Goal: Information Seeking & Learning: Check status

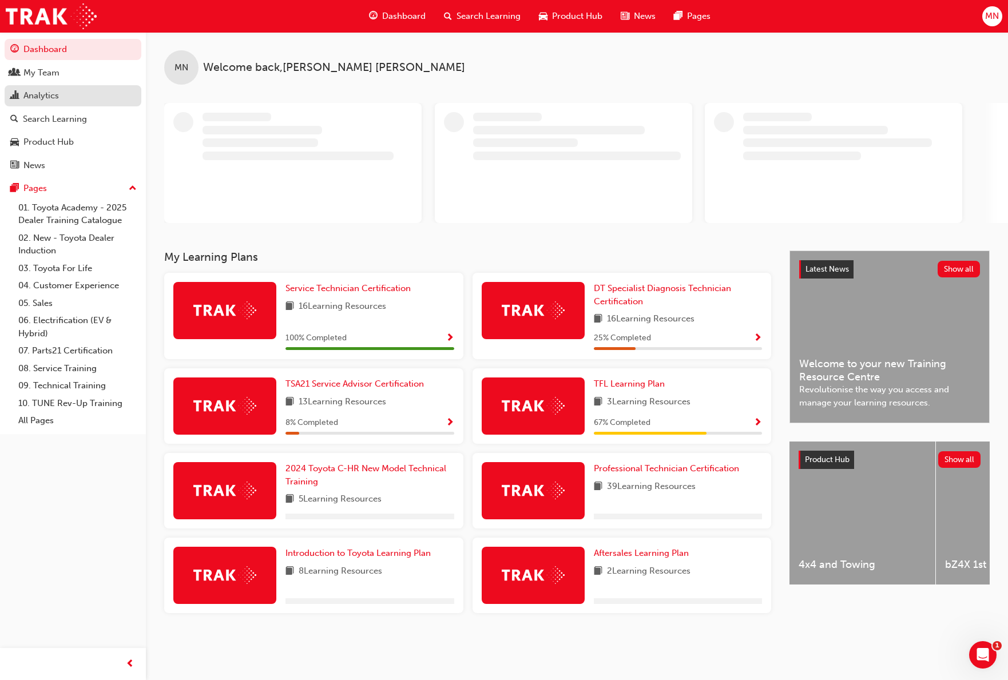
click at [41, 89] on div "Analytics" at bounding box center [72, 96] width 125 height 14
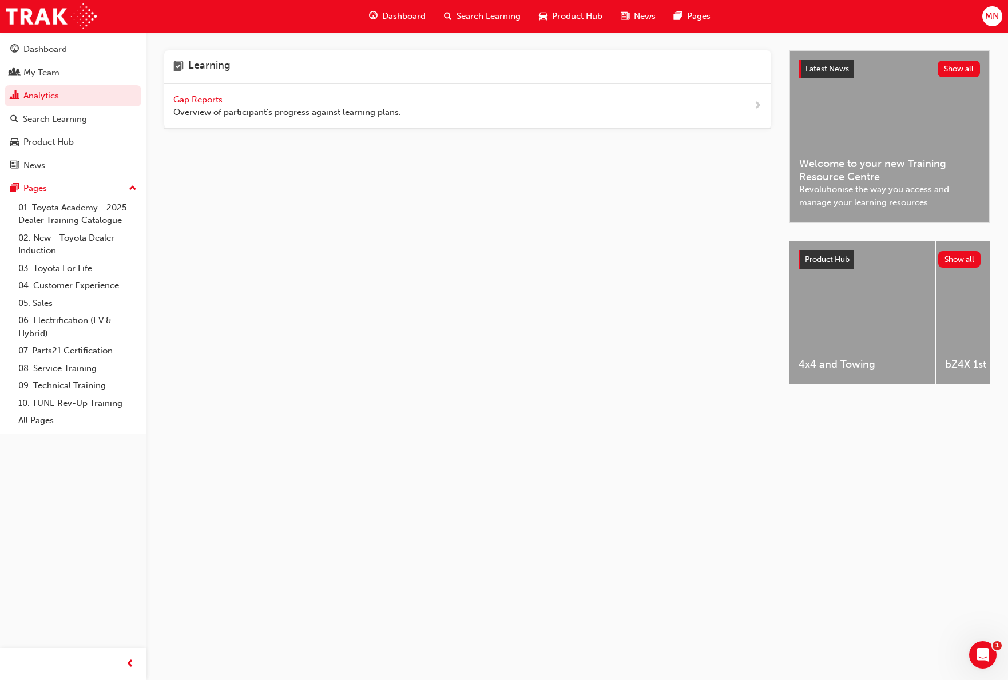
click at [202, 98] on span "Gap Reports" at bounding box center [198, 99] width 51 height 10
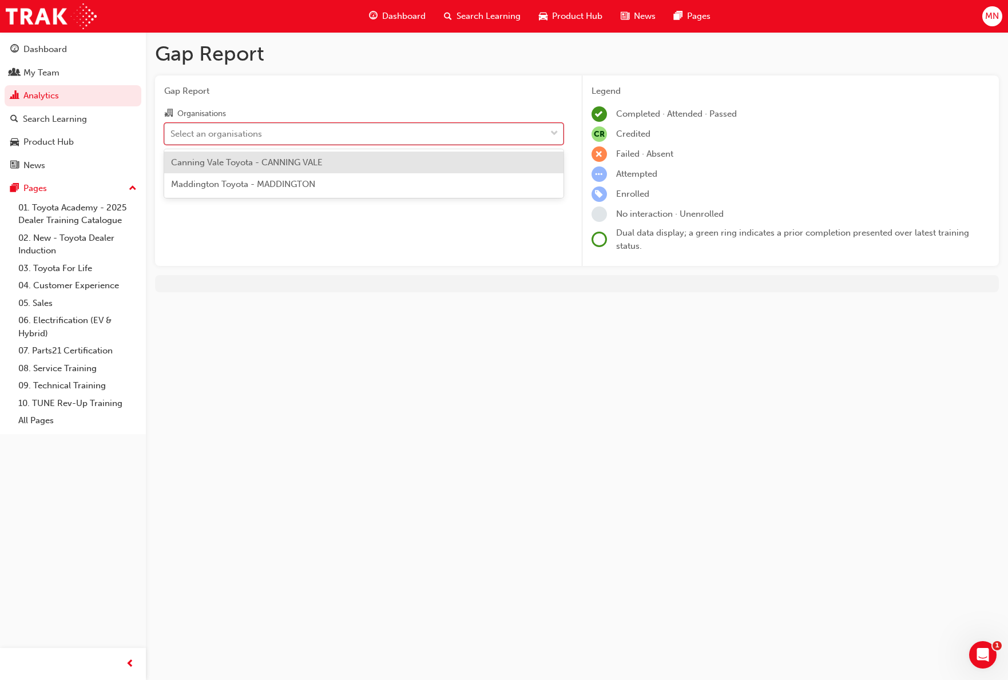
click at [223, 137] on div "Select an organisations" at bounding box center [216, 133] width 92 height 13
click at [172, 137] on input "Organisations option Canning Vale Toyota - CANNING VALE focused, 1 of 2. 2 resu…" at bounding box center [170, 133] width 1 height 10
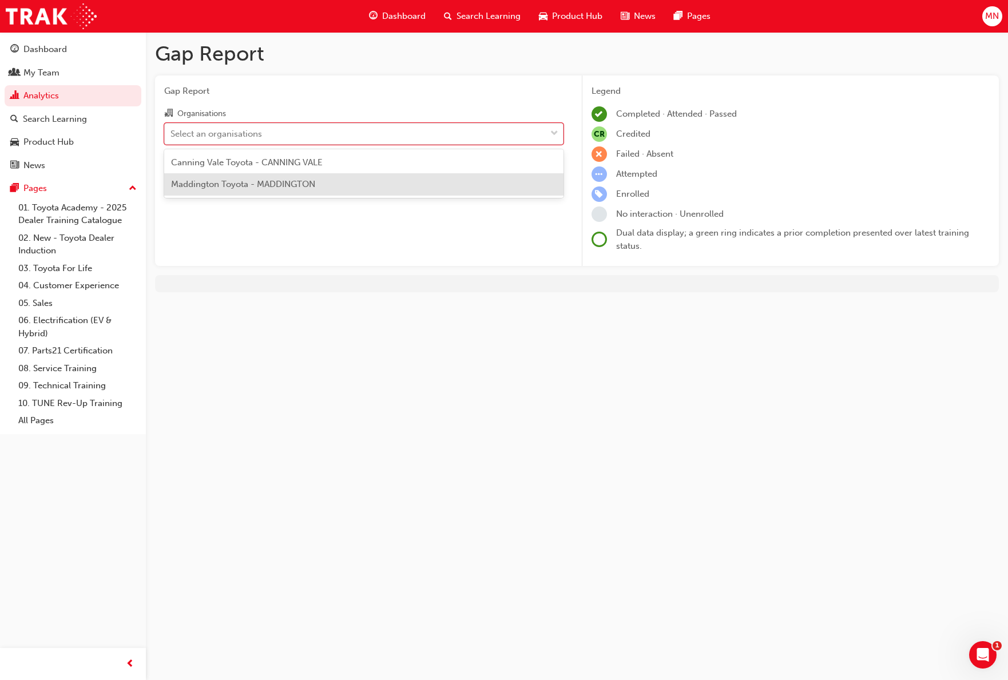
click at [240, 190] on div "Maddington Toyota - MADDINGTON" at bounding box center [363, 184] width 399 height 22
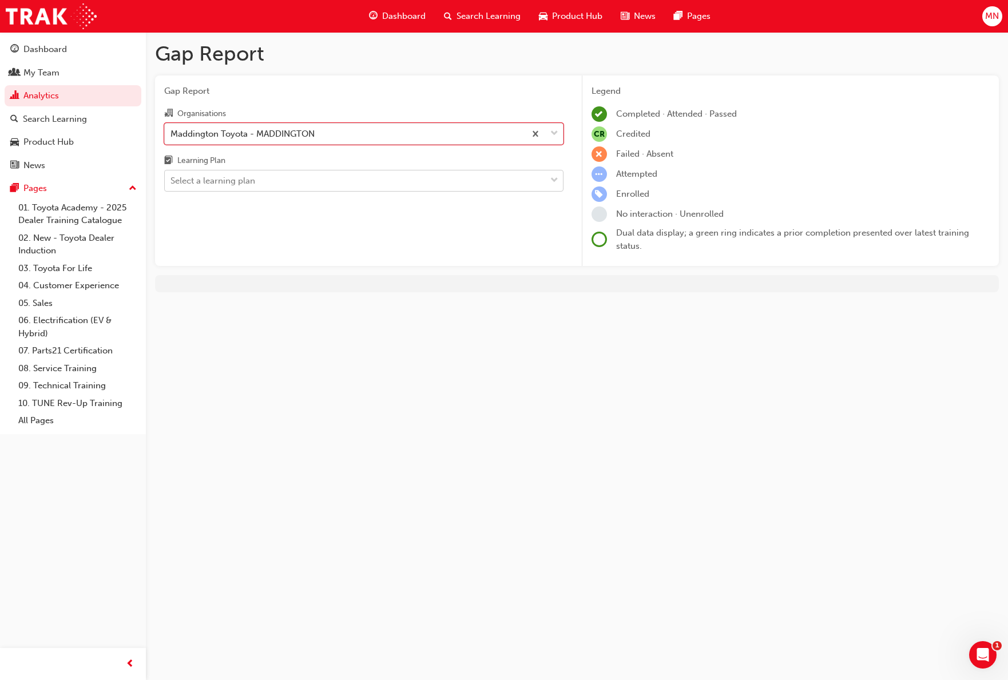
click at [239, 186] on div "Select a learning plan" at bounding box center [212, 180] width 85 height 13
click at [172, 185] on input "Learning Plan Select a learning plan" at bounding box center [170, 181] width 1 height 10
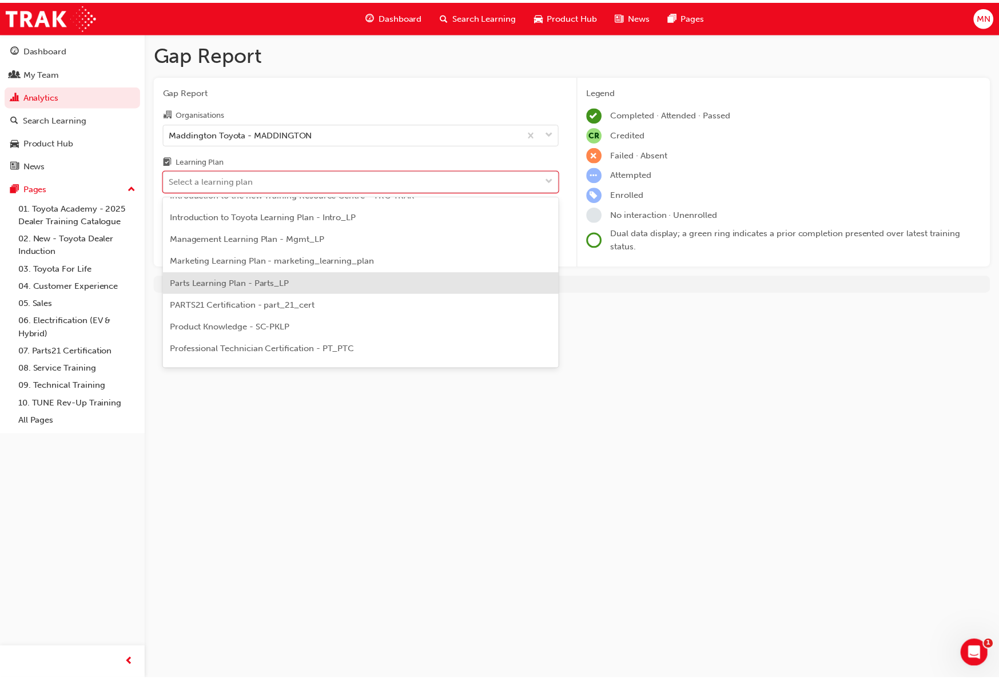
scroll to position [286, 0]
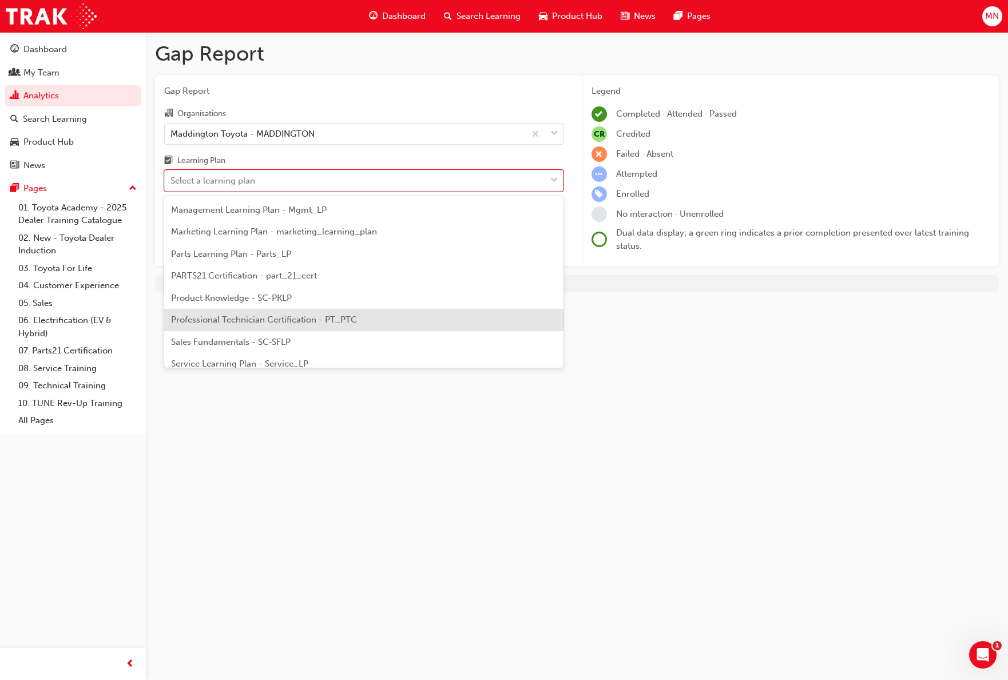
click at [267, 320] on span "Professional Technician Certification - PT_PTC" at bounding box center [264, 320] width 186 height 10
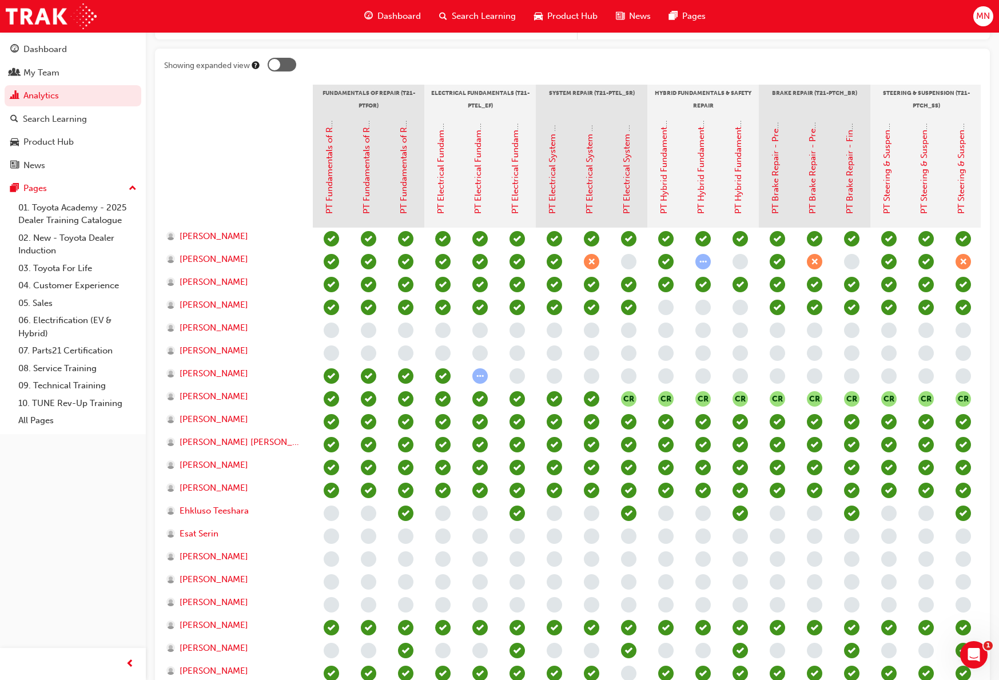
scroll to position [229, 0]
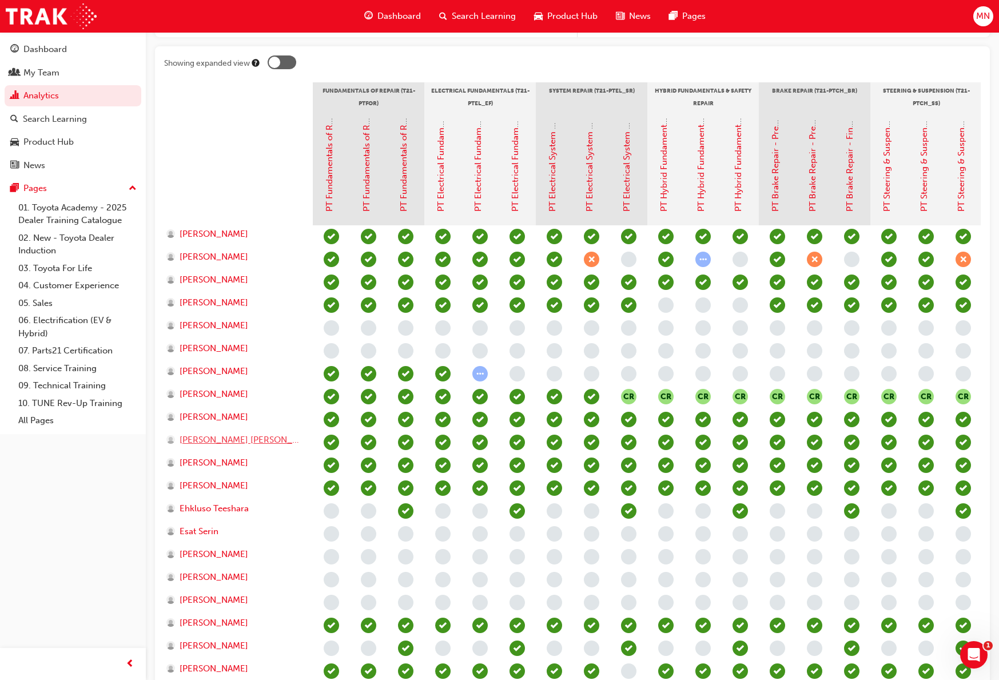
click at [224, 445] on span "[PERSON_NAME] [PERSON_NAME]" at bounding box center [241, 440] width 122 height 13
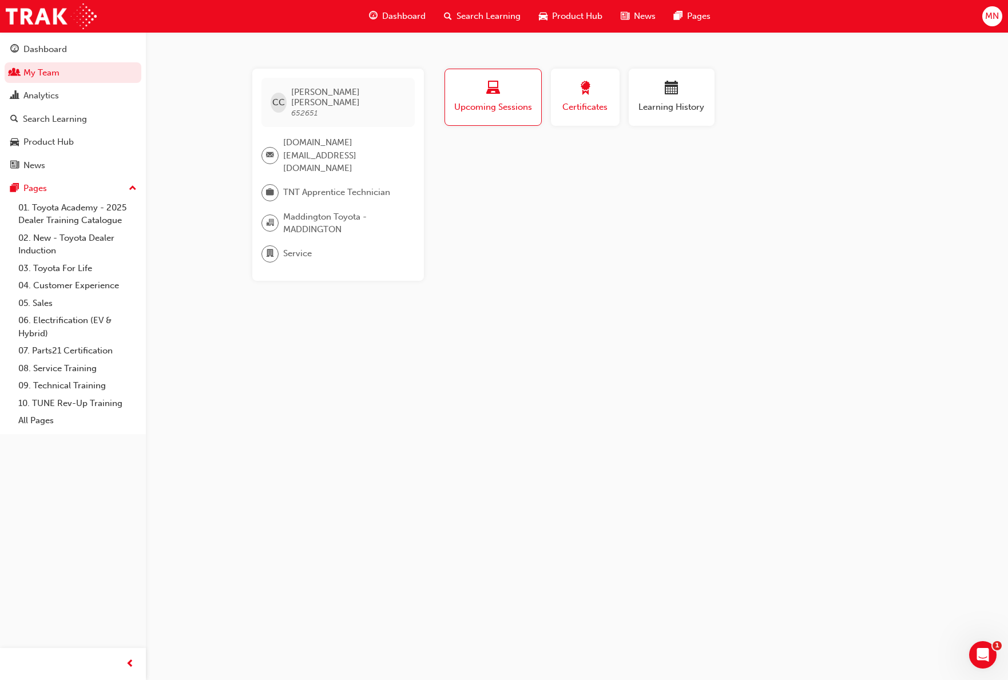
click at [599, 113] on span "Certificates" at bounding box center [585, 107] width 51 height 13
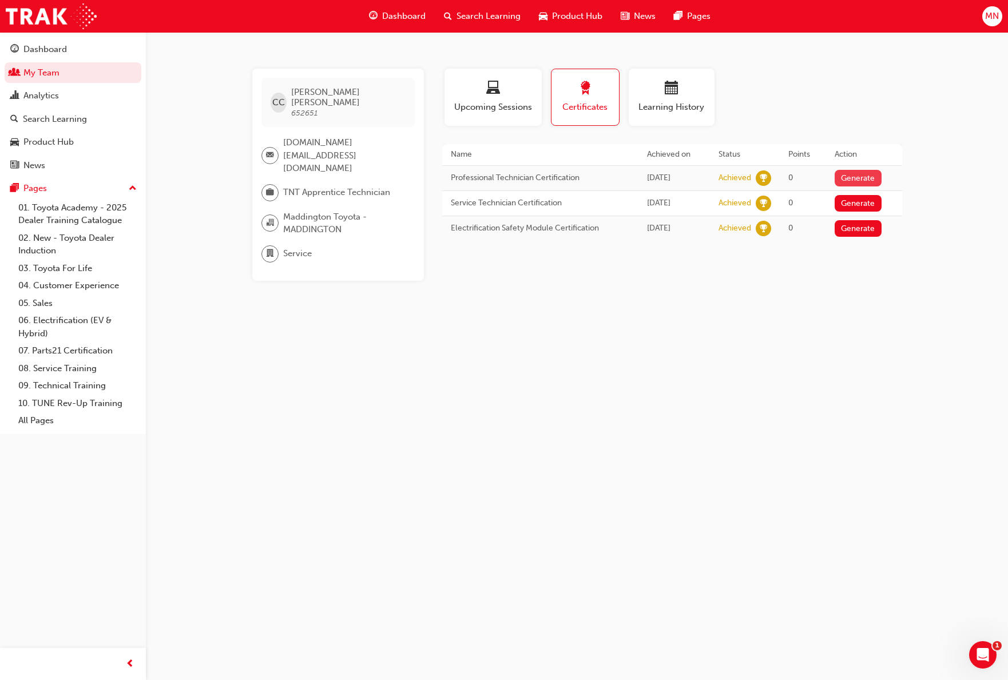
click at [724, 175] on button "Generate" at bounding box center [858, 178] width 47 height 17
click at [724, 179] on link "Download PDF" at bounding box center [855, 177] width 53 height 10
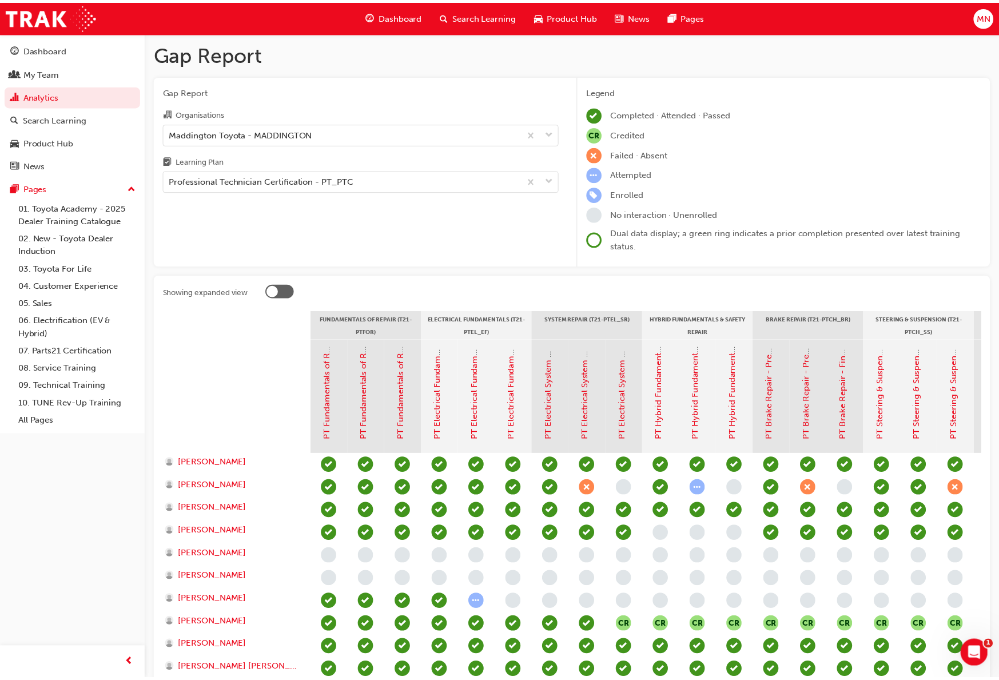
scroll to position [229, 0]
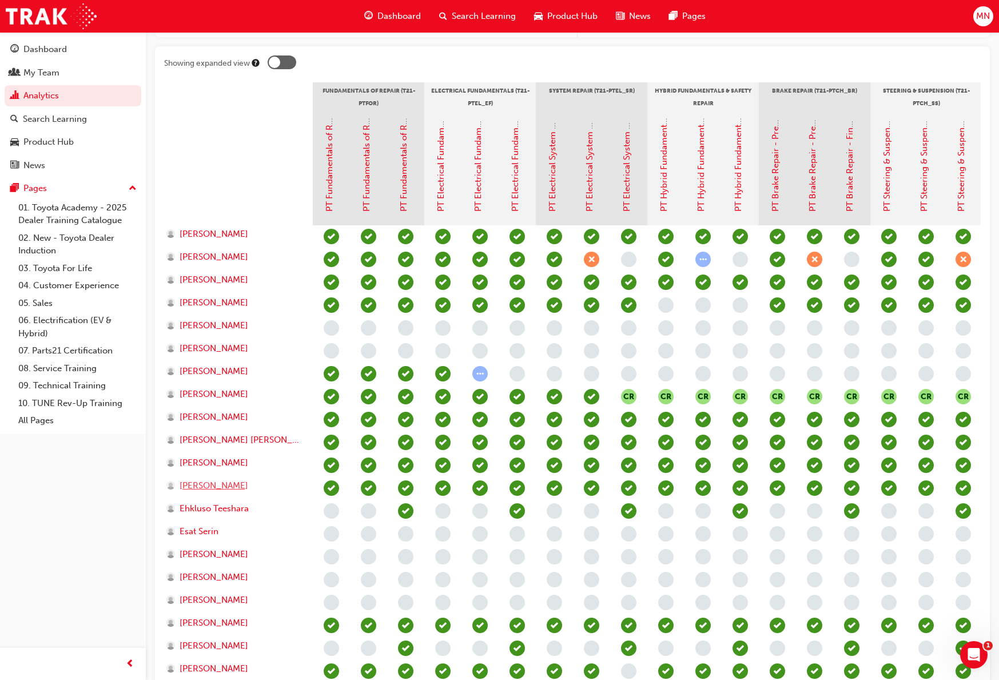
click at [199, 489] on span "[PERSON_NAME]" at bounding box center [214, 485] width 69 height 13
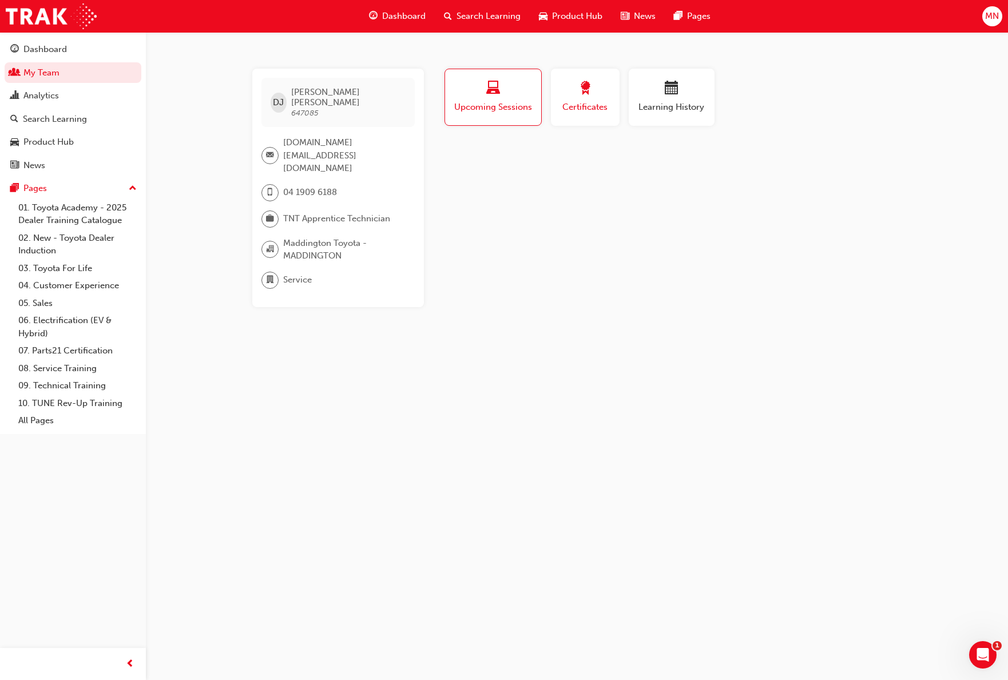
click at [592, 92] on div "button" at bounding box center [585, 90] width 51 height 18
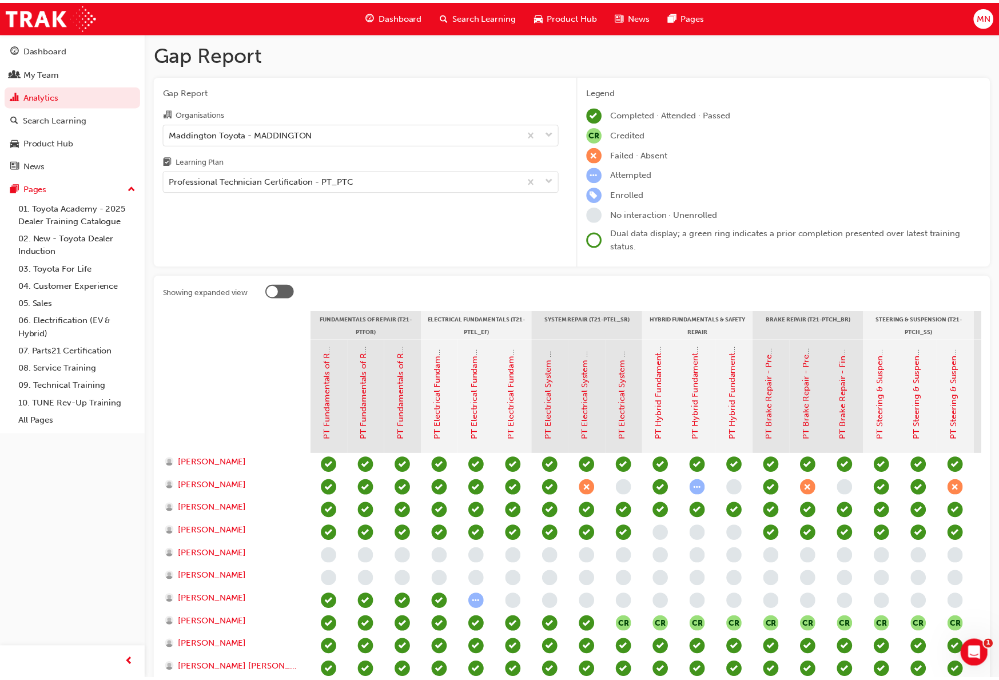
scroll to position [229, 0]
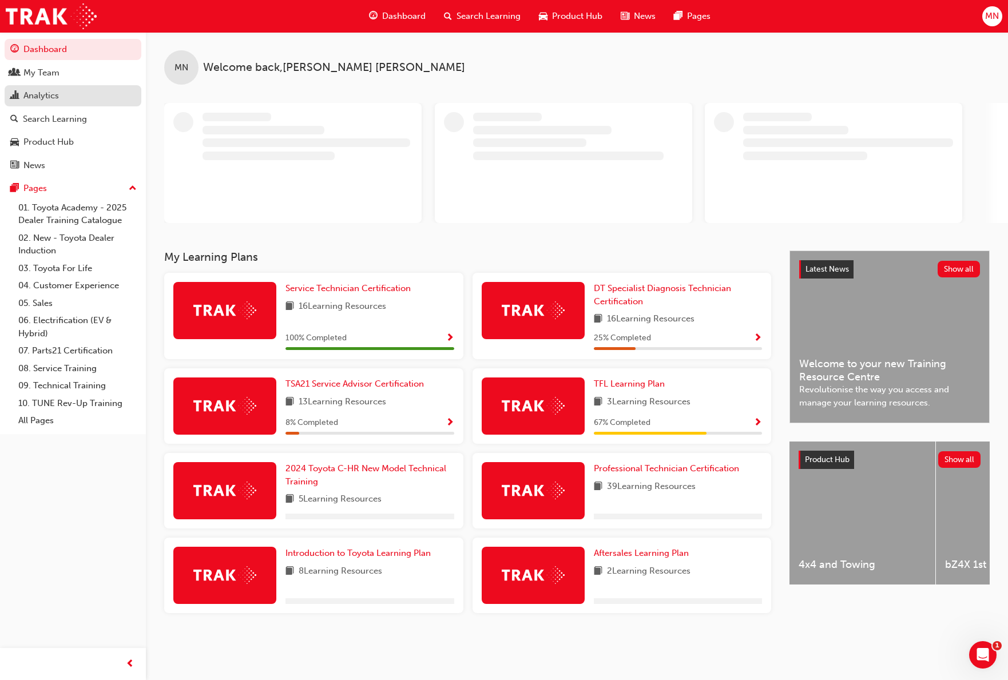
click at [46, 91] on div "Analytics" at bounding box center [40, 95] width 35 height 13
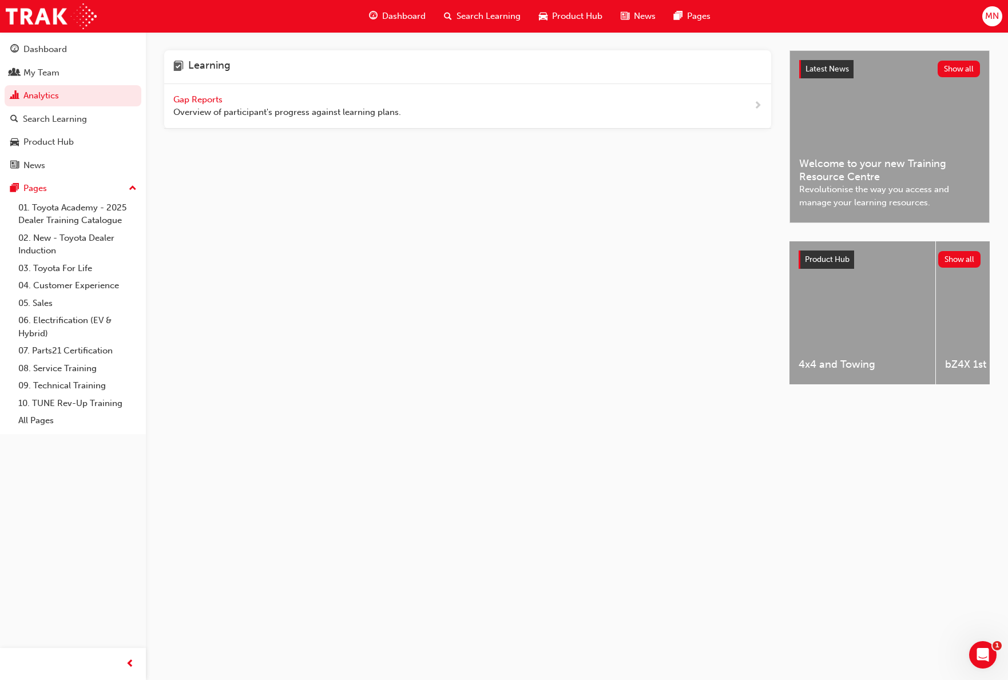
click at [207, 103] on span "Gap Reports" at bounding box center [198, 99] width 51 height 10
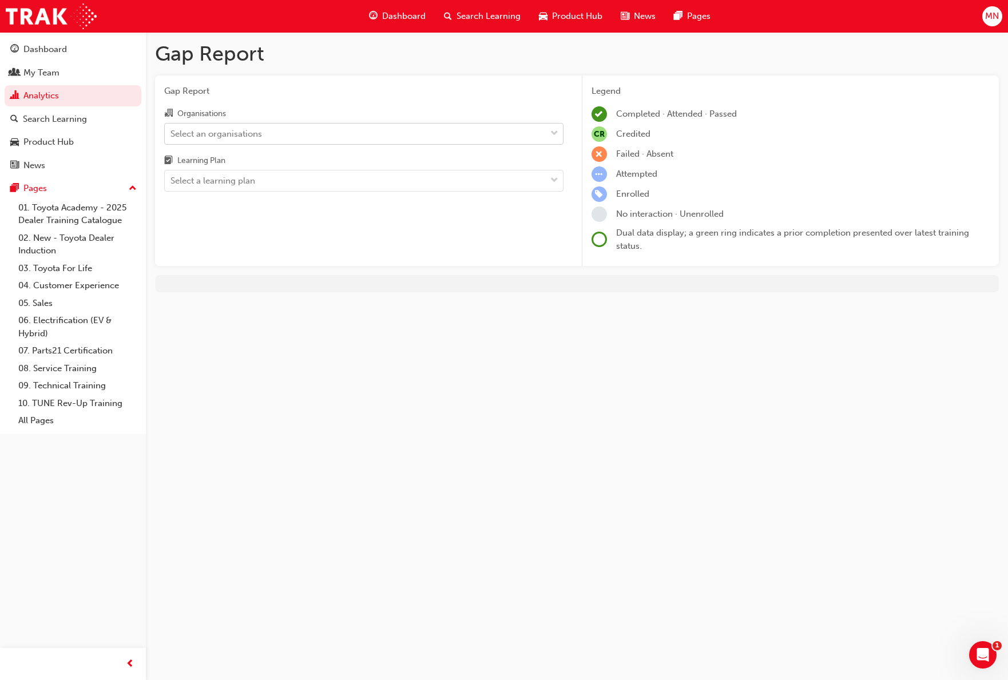
click at [202, 134] on div "Select an organisations" at bounding box center [216, 133] width 92 height 13
click at [172, 134] on input "Organisations Select an organisations" at bounding box center [170, 133] width 1 height 10
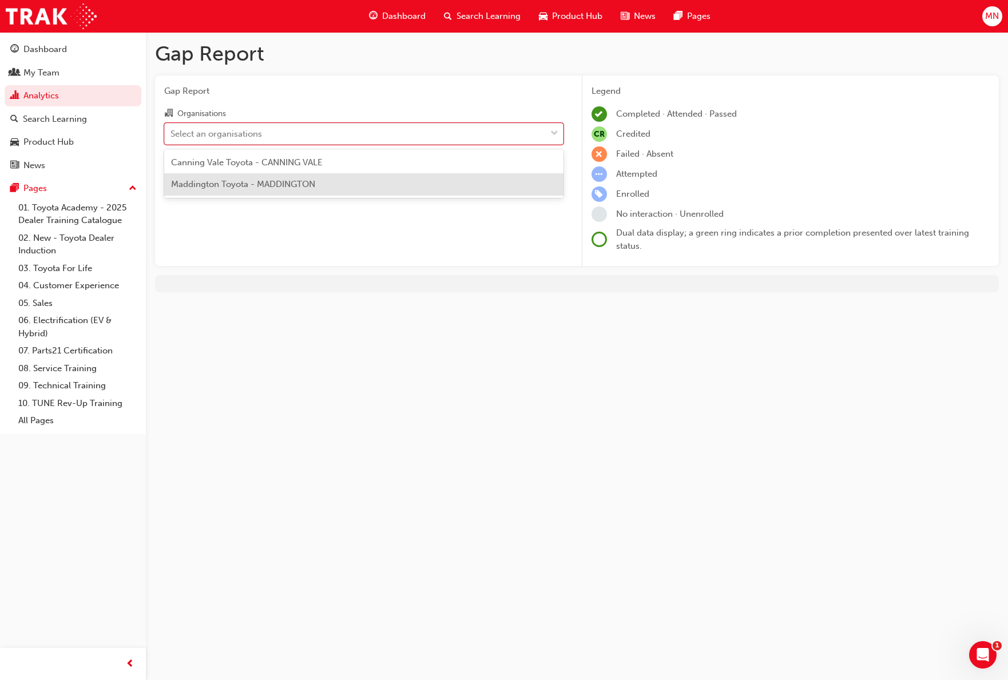
click at [214, 183] on span "Maddington Toyota - MADDINGTON" at bounding box center [243, 184] width 144 height 10
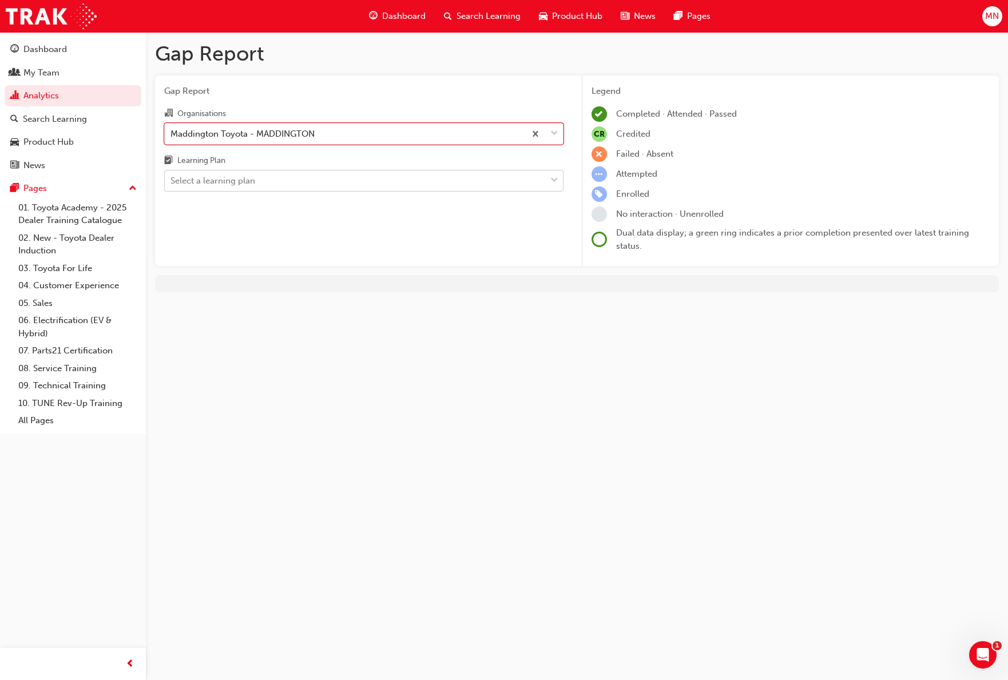
click at [213, 184] on div "Select a learning plan" at bounding box center [212, 180] width 85 height 13
click at [172, 184] on input "Learning Plan Select a learning plan" at bounding box center [170, 181] width 1 height 10
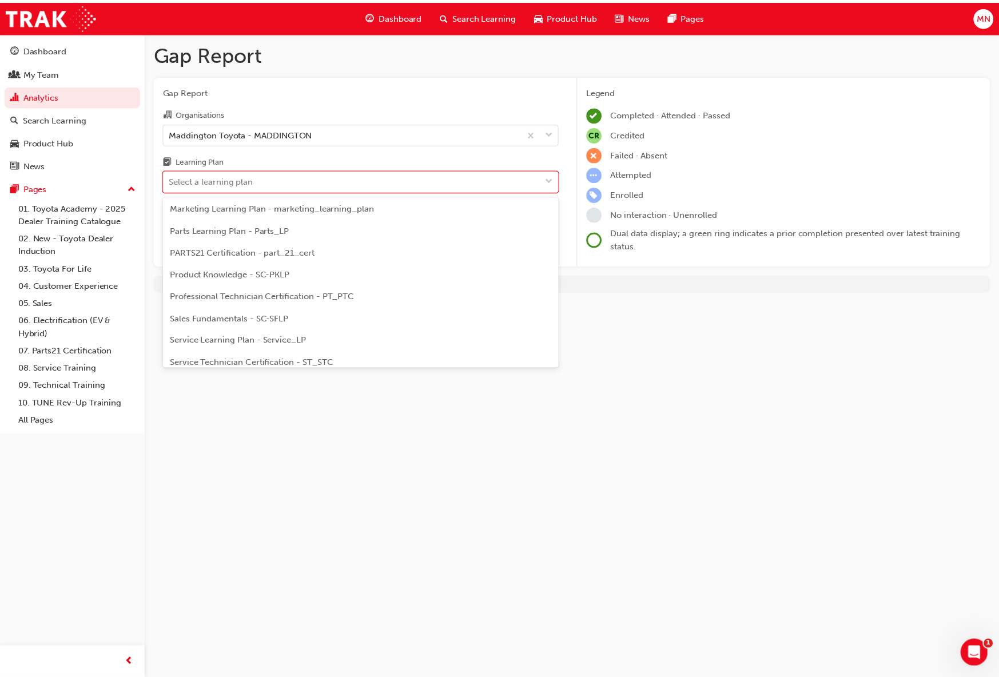
scroll to position [343, 0]
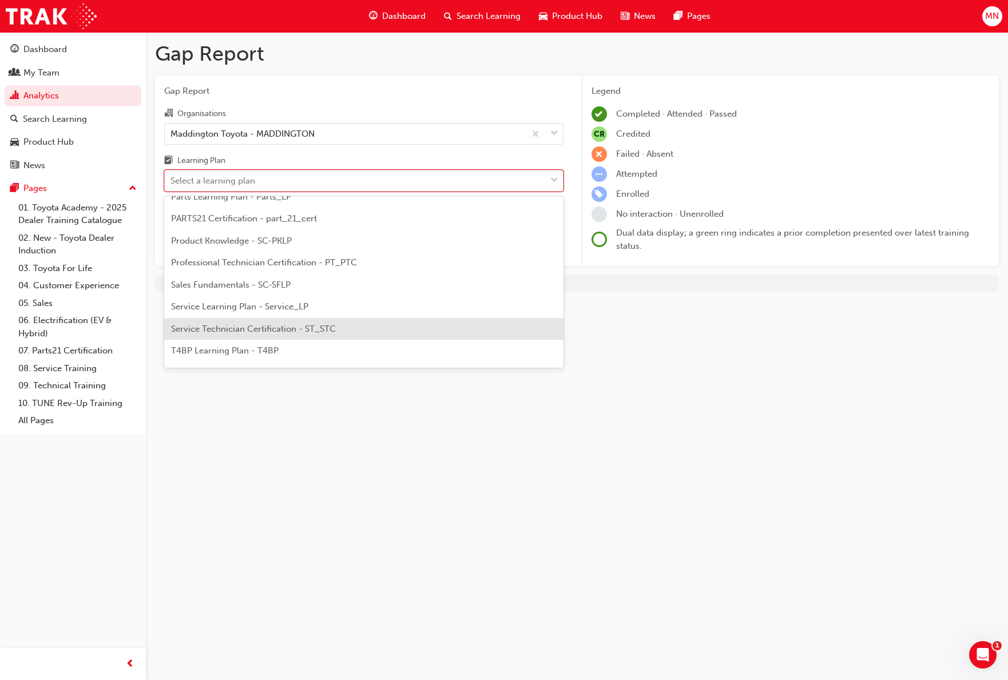
click at [239, 325] on span "Service Technician Certification - ST_STC" at bounding box center [253, 329] width 165 height 10
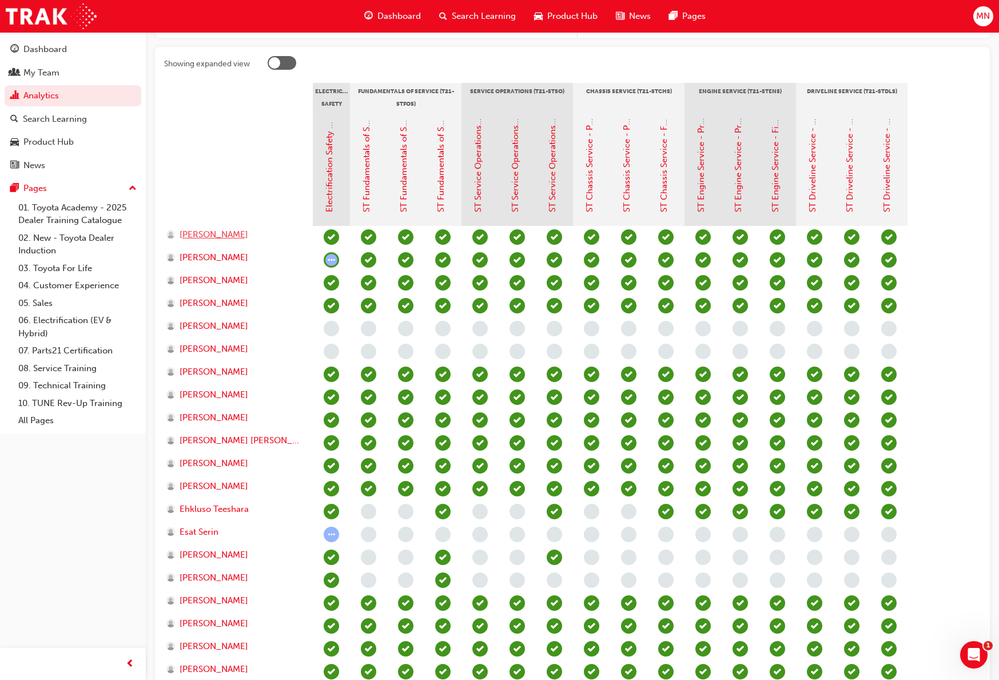
scroll to position [229, 0]
click at [205, 534] on span "Esat Serin" at bounding box center [199, 531] width 39 height 13
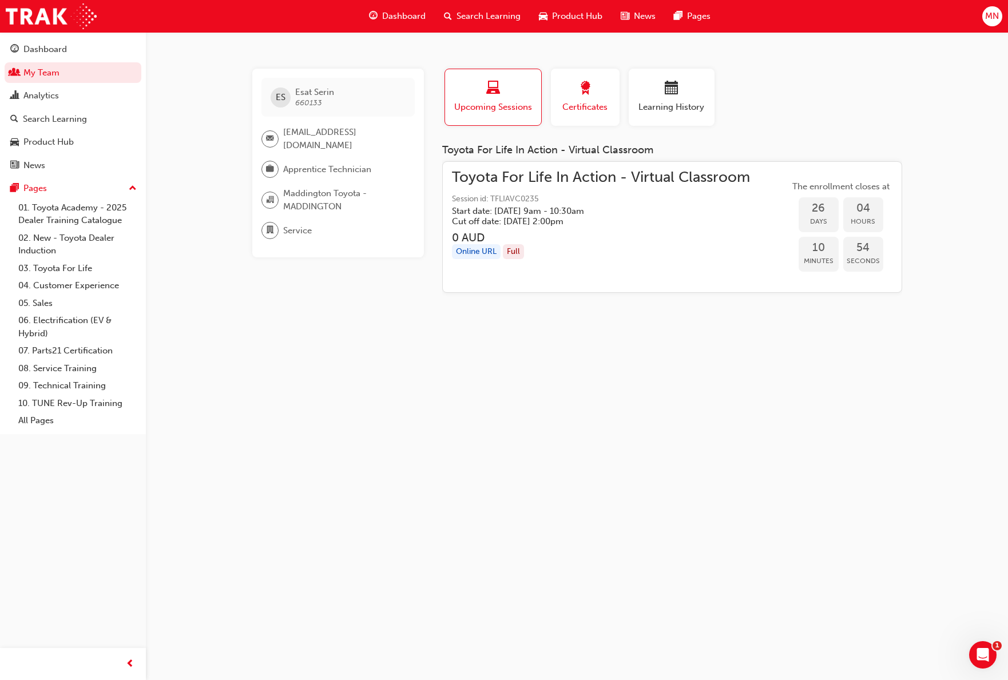
click at [598, 98] on div "button" at bounding box center [585, 90] width 51 height 18
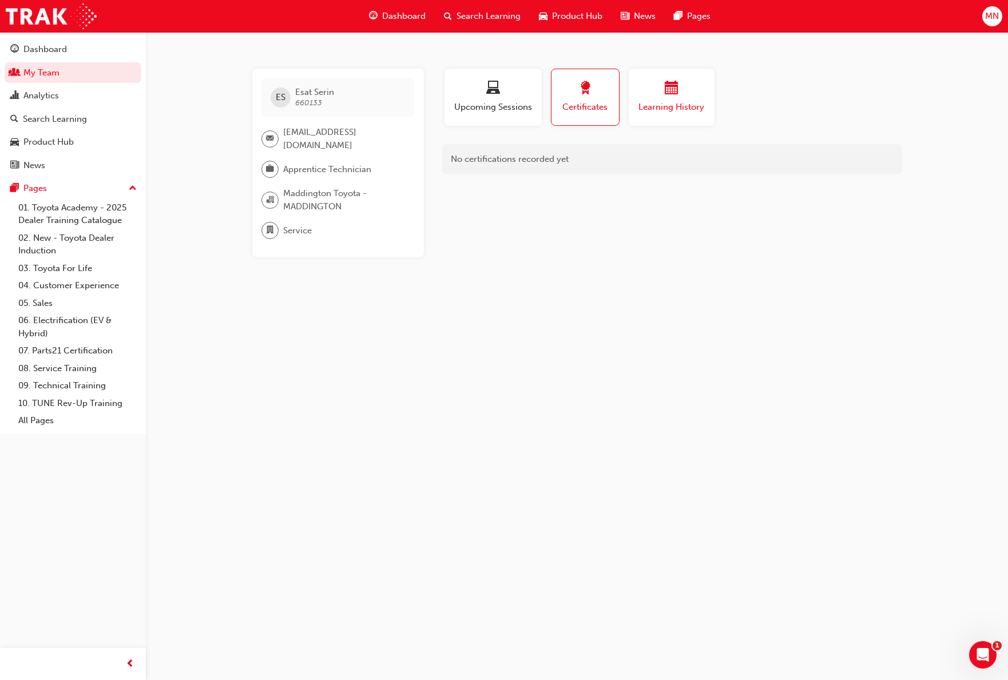
click at [675, 101] on span "Learning History" at bounding box center [671, 107] width 69 height 13
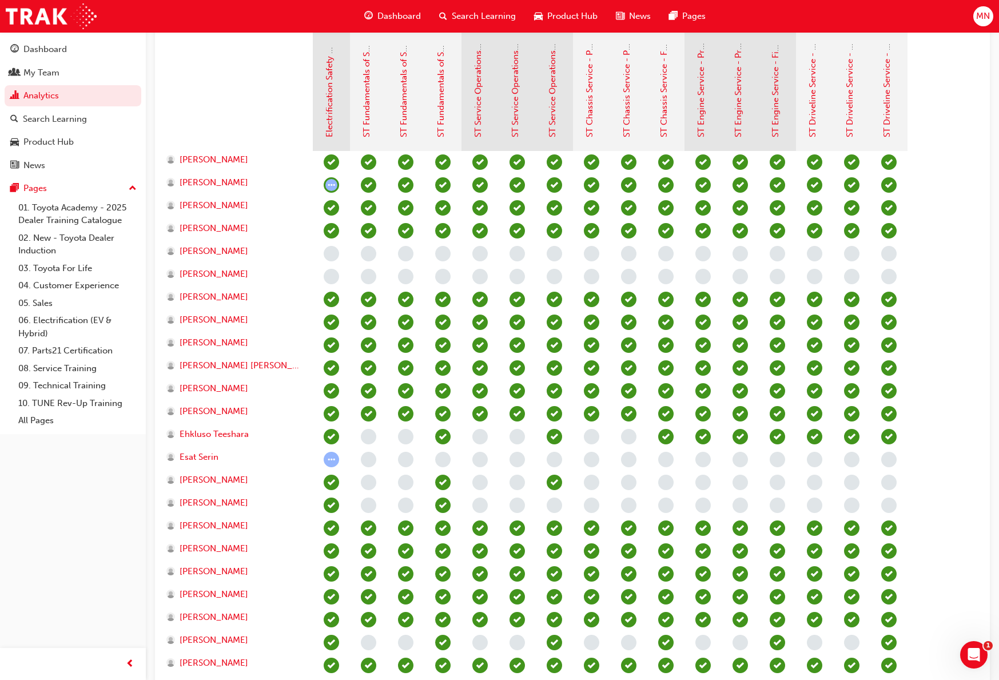
scroll to position [57, 0]
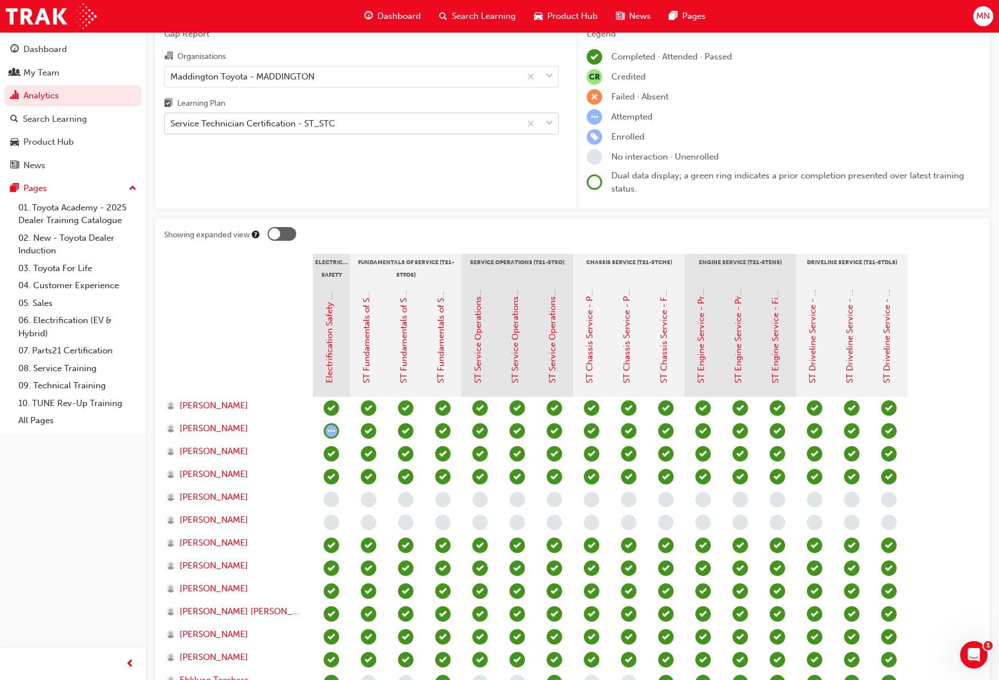
click at [213, 121] on div "Service Technician Certification - ST_STC" at bounding box center [252, 123] width 165 height 13
click at [172, 121] on input "Learning Plan Service Technician Certification - ST_STC" at bounding box center [170, 123] width 1 height 10
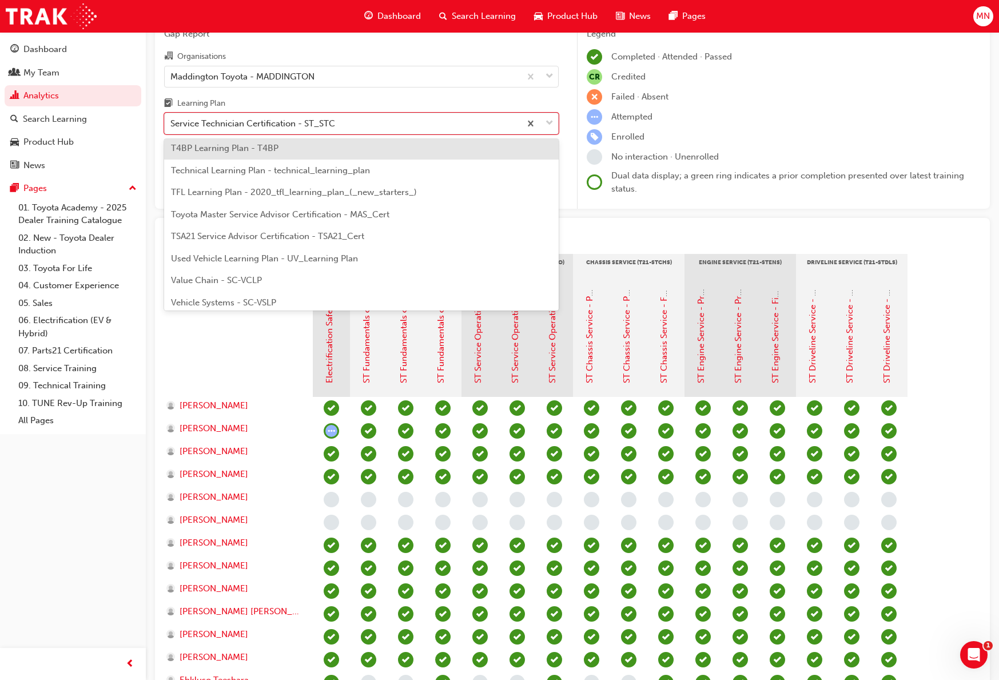
scroll to position [494, 0]
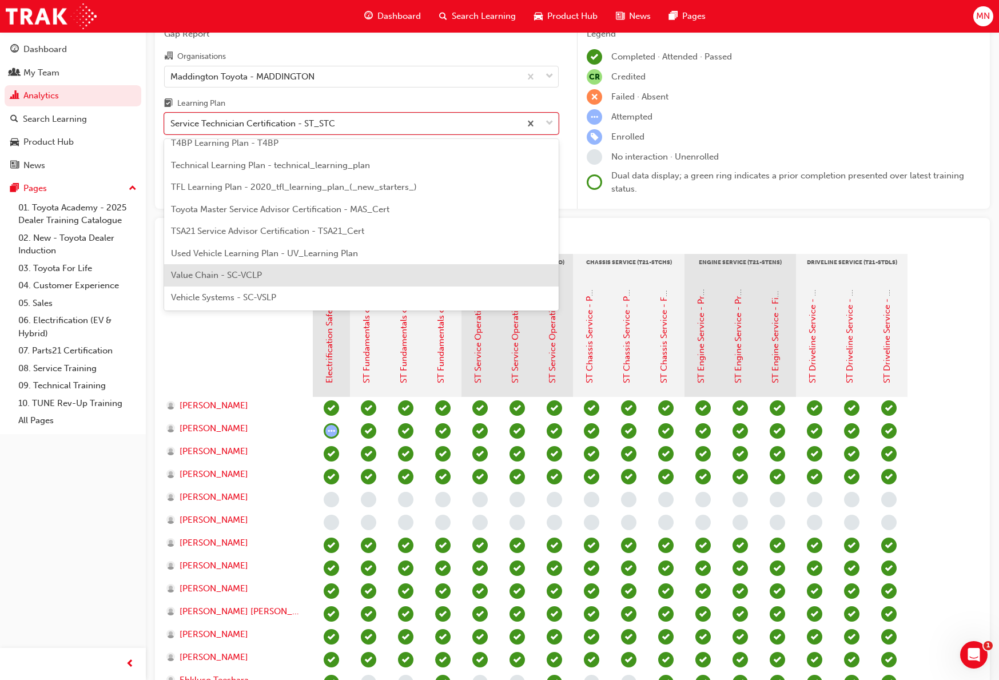
click at [248, 278] on span "Value Chain - SC-VCLP" at bounding box center [216, 275] width 91 height 10
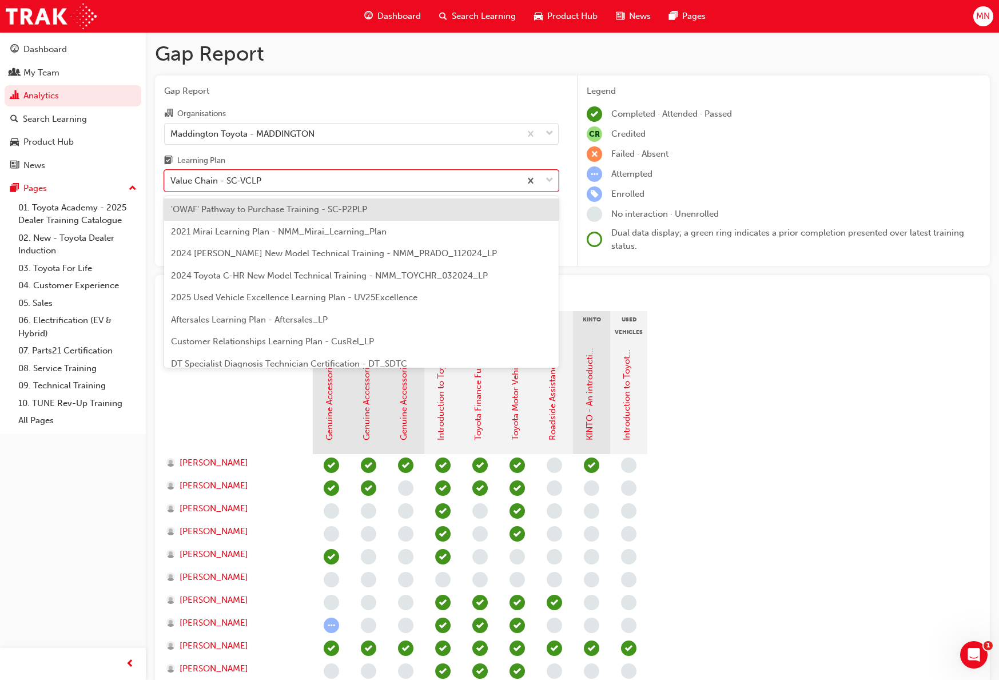
click at [247, 179] on div "Value Chain - SC-VCLP" at bounding box center [215, 180] width 91 height 13
click at [172, 179] on input "Learning Plan option Value Chain - SC-VCLP, selected. option 'OWAF' Pathway to …" at bounding box center [170, 181] width 1 height 10
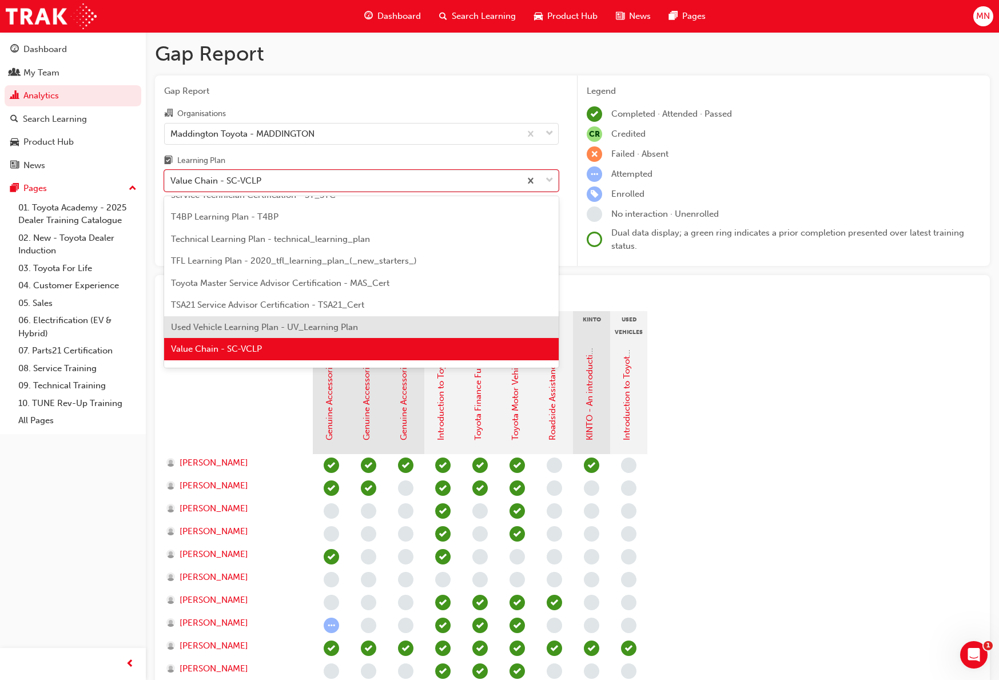
scroll to position [494, 0]
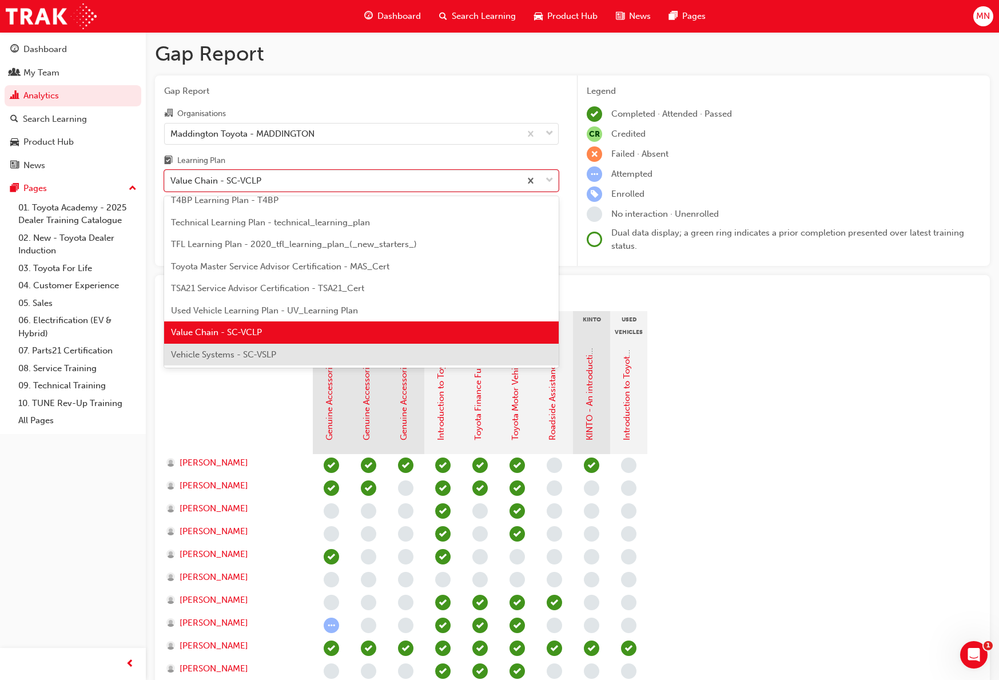
click at [274, 355] on span "Vehicle Systems - SC-VSLP" at bounding box center [223, 355] width 105 height 10
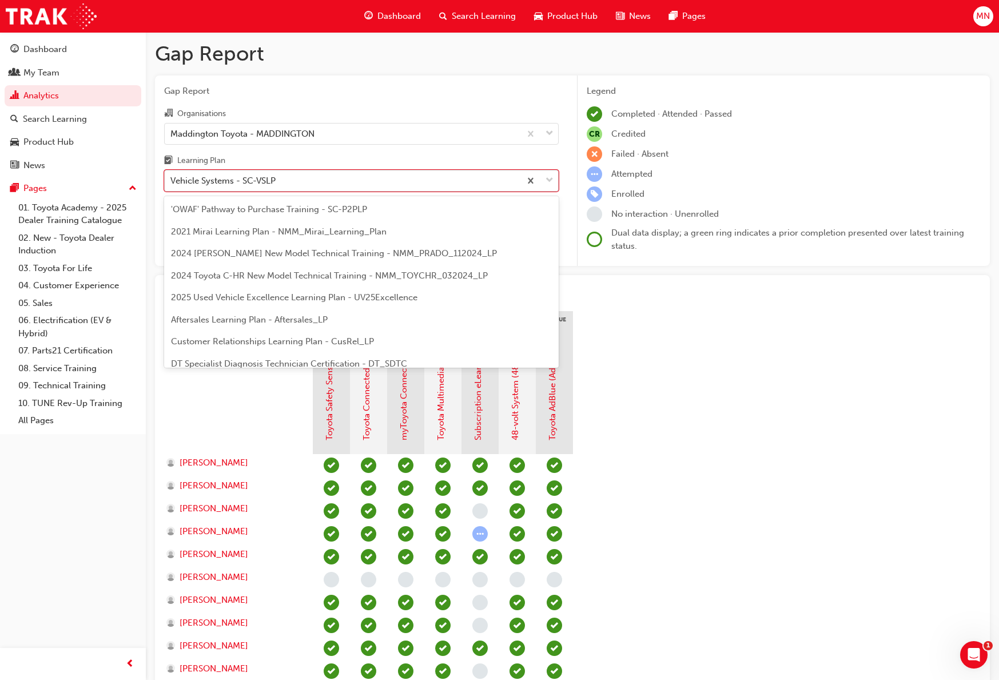
click at [276, 176] on div "Vehicle Systems - SC-VSLP" at bounding box center [222, 180] width 105 height 13
click at [172, 176] on input "Learning Plan option Vehicle Systems - SC-VSLP, selected. option Vehicle System…" at bounding box center [170, 181] width 1 height 10
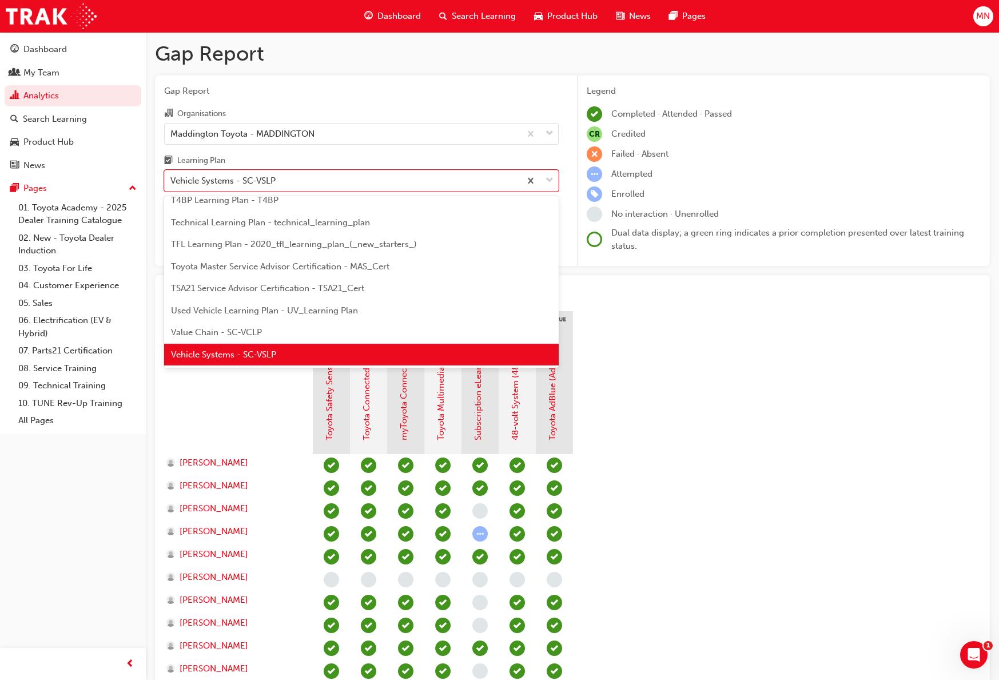
click at [217, 249] on span "TFL Learning Plan - 2020_tfl_learning_plan_(_new_starters_)" at bounding box center [294, 244] width 246 height 10
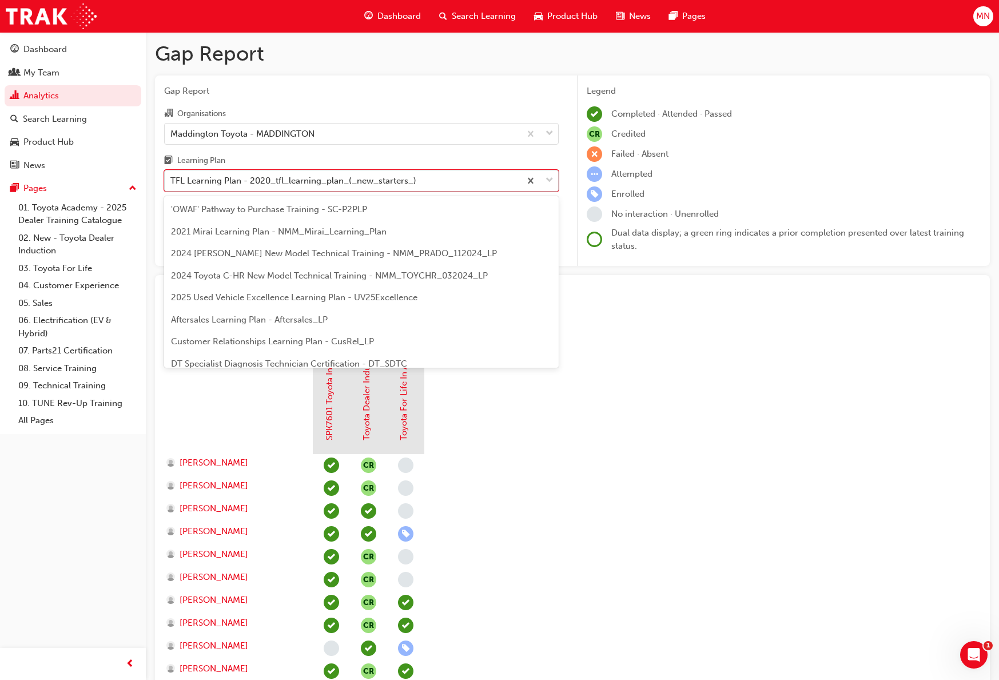
click at [248, 180] on div "TFL Learning Plan - 2020_tfl_learning_plan_(_new_starters_)" at bounding box center [293, 180] width 246 height 13
click at [172, 180] on input "Learning Plan option TFL Learning Plan - 2020_tfl_learning_plan_(_new_starters_…" at bounding box center [170, 181] width 1 height 10
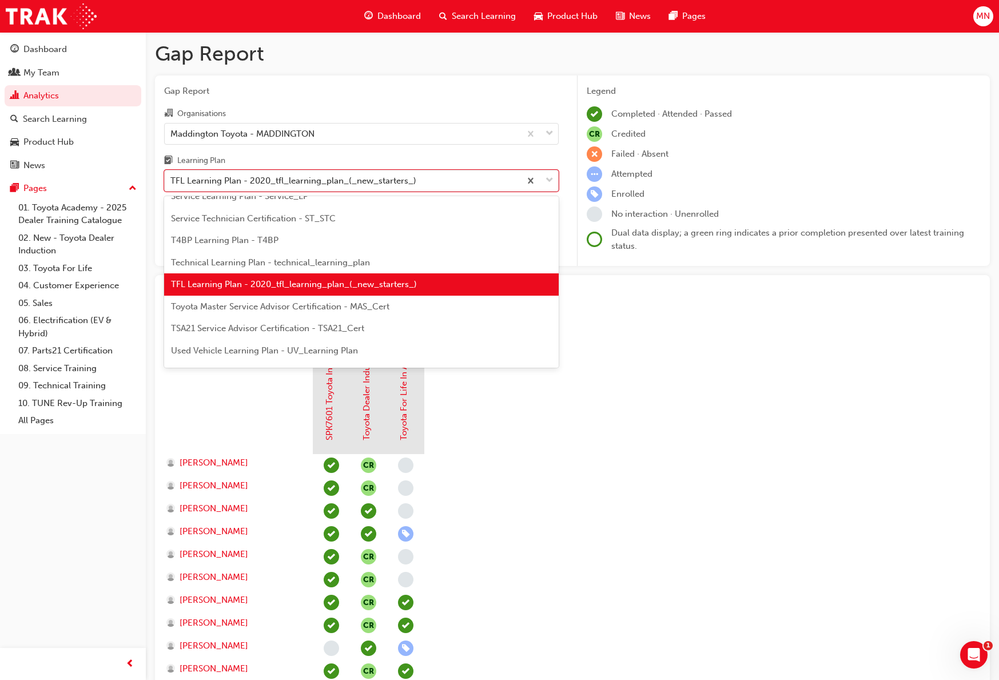
scroll to position [494, 0]
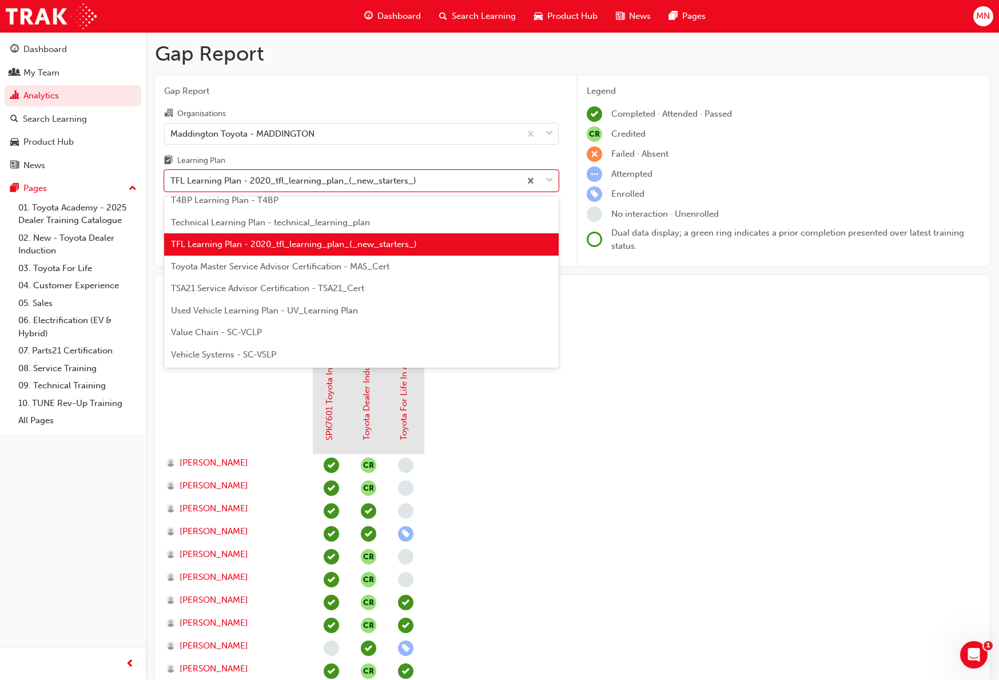
click at [225, 265] on span "Toyota Master Service Advisor Certification - MAS_Cert" at bounding box center [280, 266] width 219 height 10
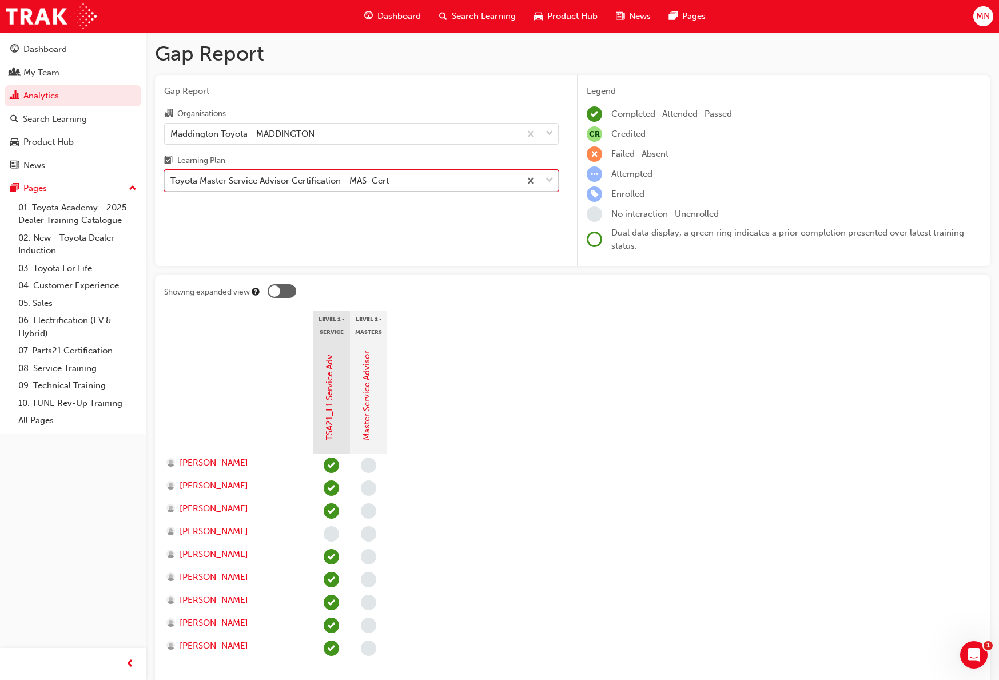
click at [226, 184] on div "Toyota Master Service Advisor Certification - MAS_Cert" at bounding box center [279, 180] width 219 height 13
click at [172, 184] on input "Learning Plan option Toyota Master Service Advisor Certification - MAS_Cert, se…" at bounding box center [170, 181] width 1 height 10
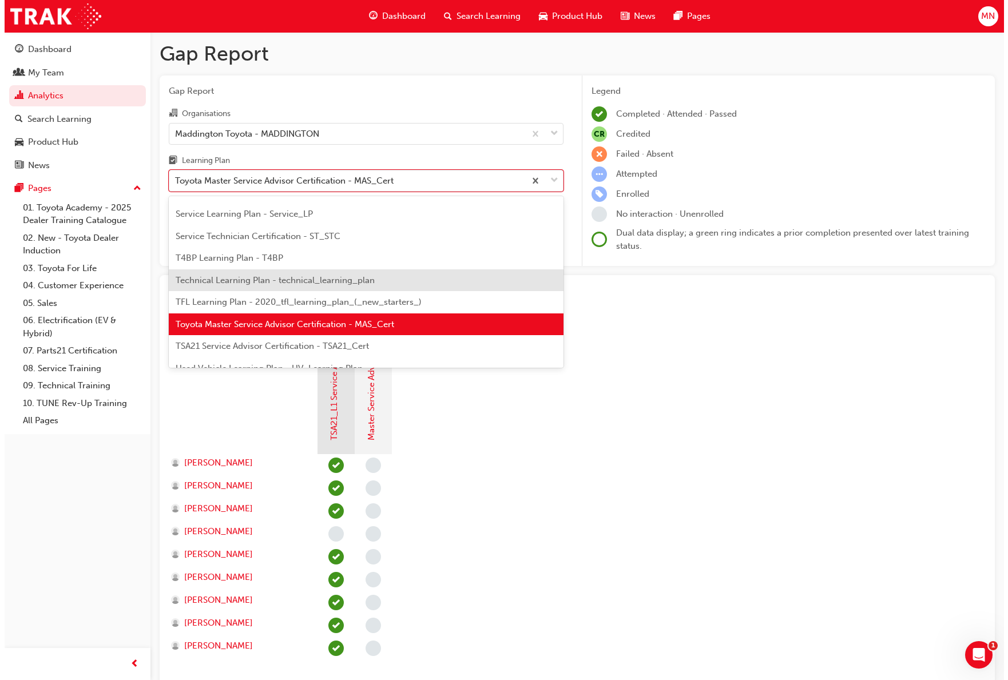
scroll to position [494, 0]
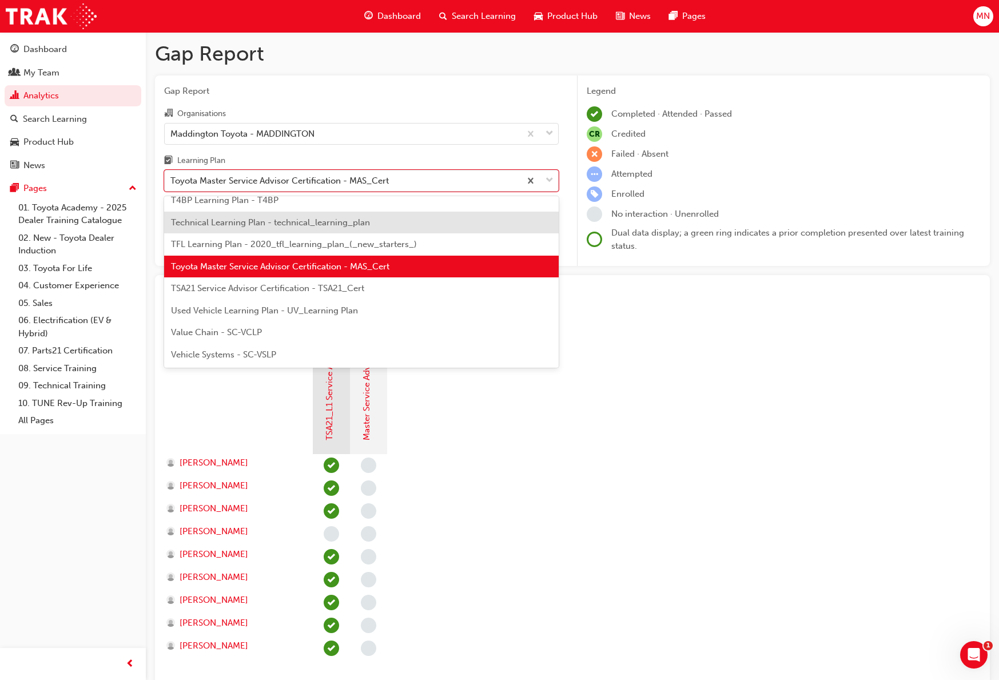
click at [241, 223] on span "Technical Learning Plan - technical_learning_plan" at bounding box center [270, 222] width 199 height 10
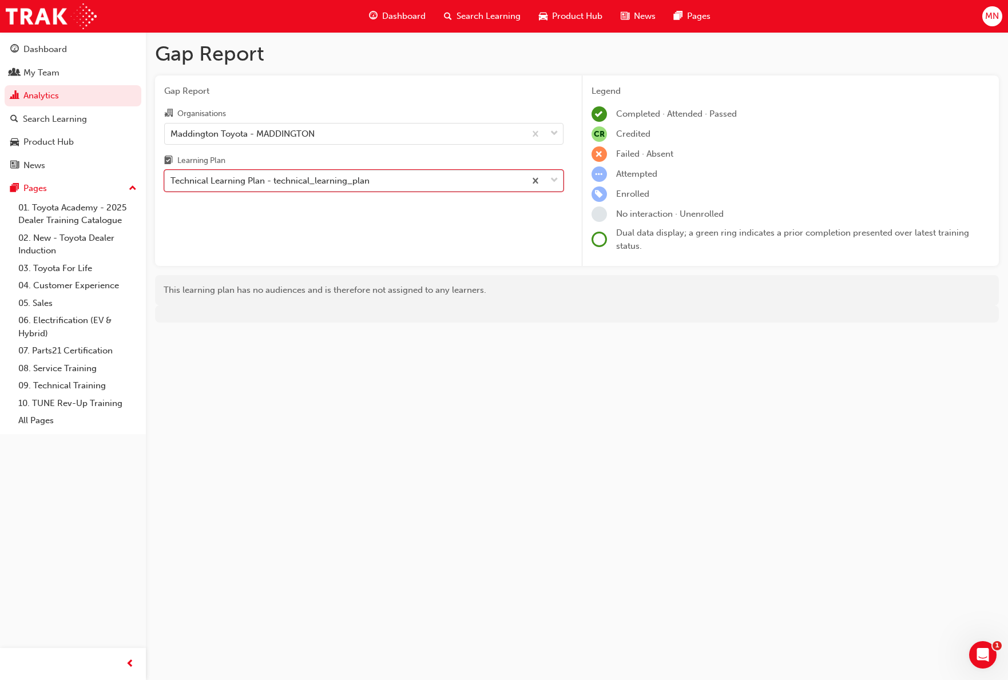
click at [310, 186] on div "Technical Learning Plan - technical_learning_plan" at bounding box center [269, 180] width 199 height 13
click at [172, 185] on input "Learning Plan option Technical Learning Plan - technical_learning_plan, selecte…" at bounding box center [170, 181] width 1 height 10
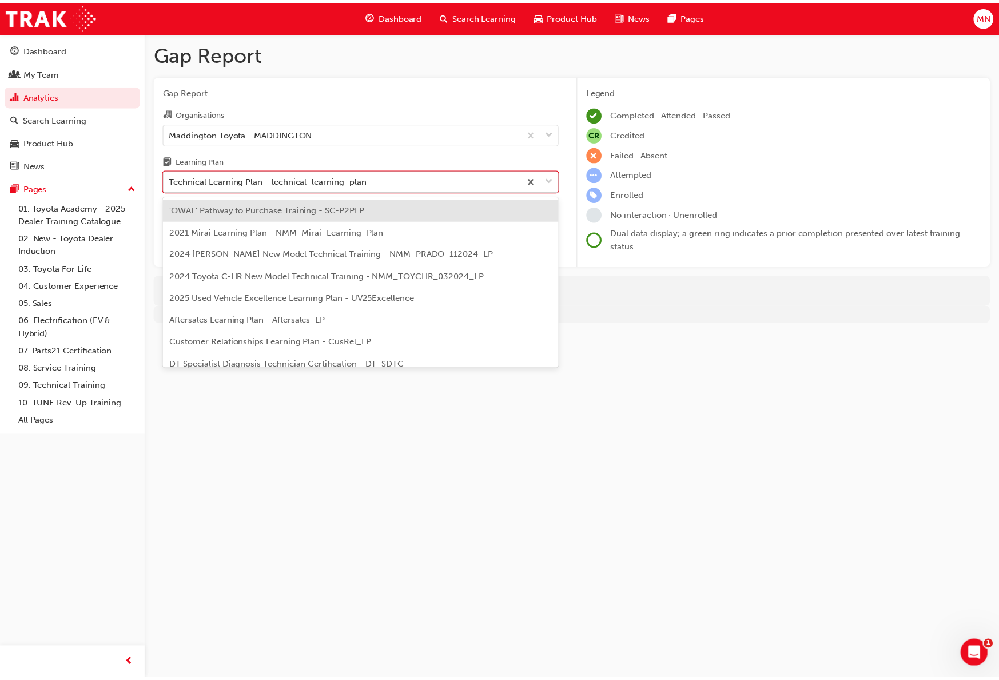
scroll to position [367, 0]
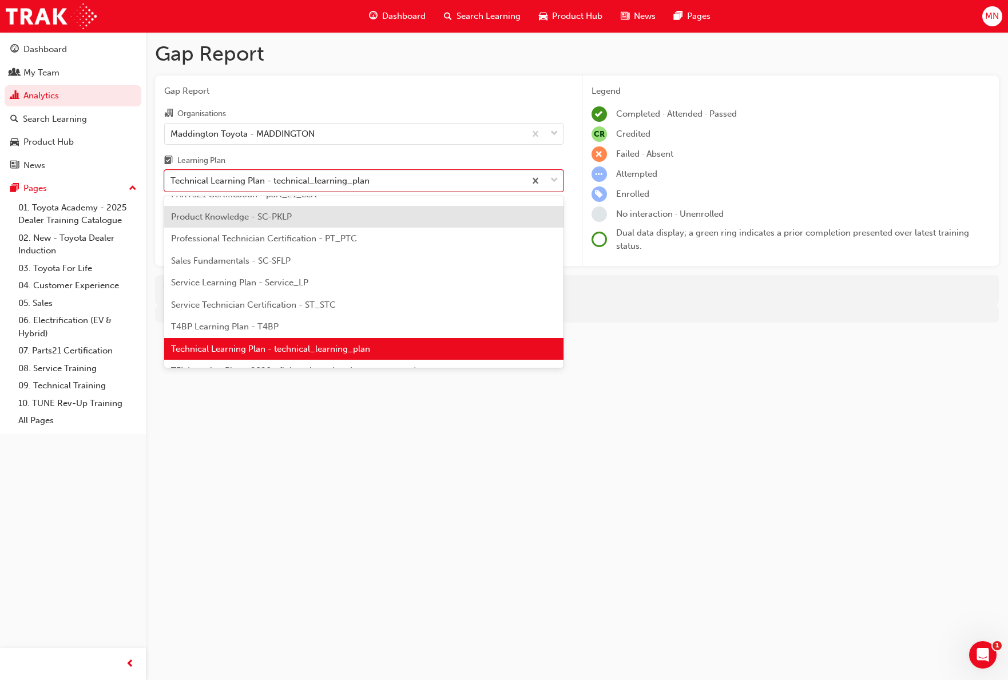
click at [262, 213] on span "Product Knowledge - SC-PKLP" at bounding box center [231, 217] width 121 height 10
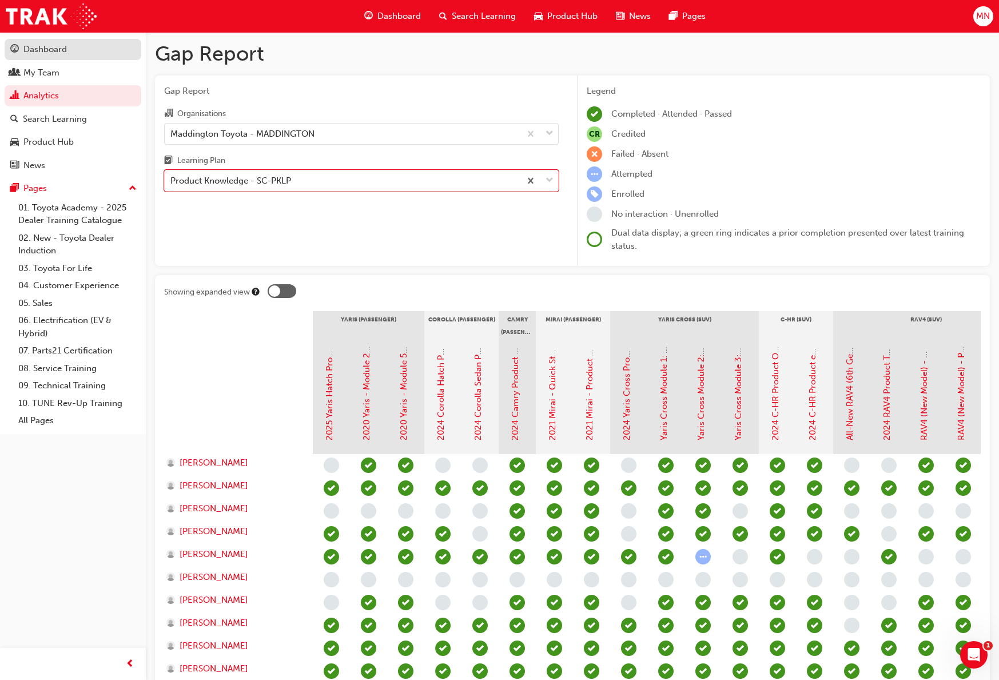
click at [41, 52] on div "Dashboard" at bounding box center [44, 49] width 43 height 13
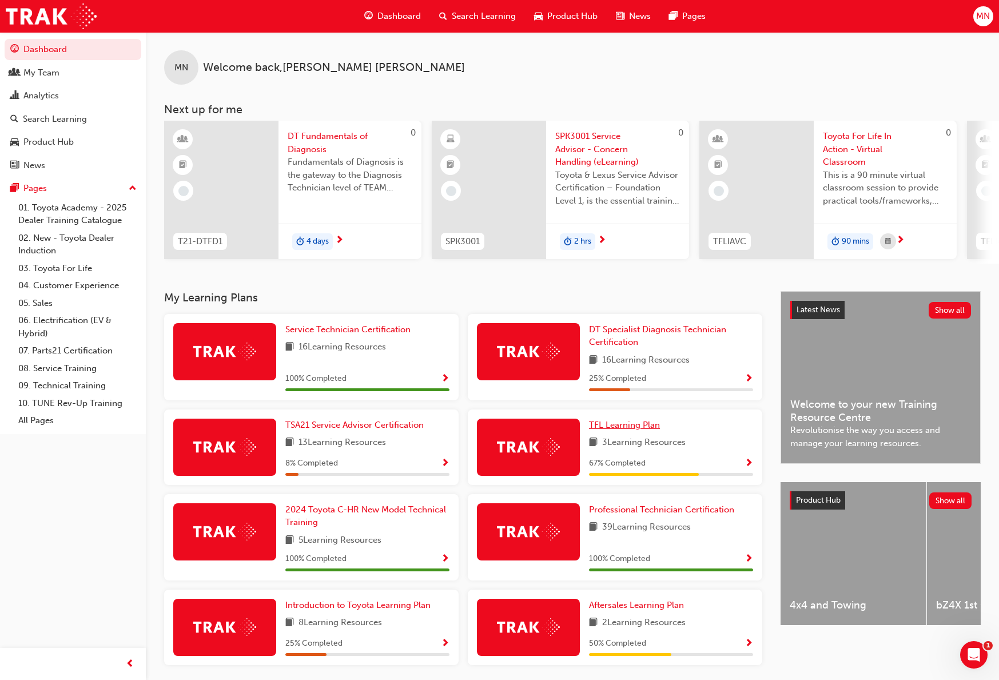
click at [606, 425] on span "TFL Learning Plan" at bounding box center [624, 425] width 71 height 10
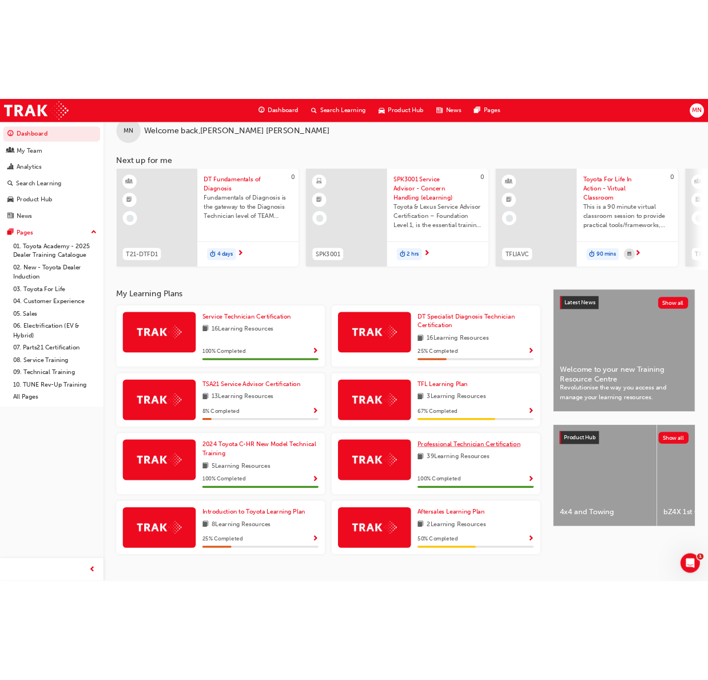
scroll to position [46, 0]
